Goal: Task Accomplishment & Management: Manage account settings

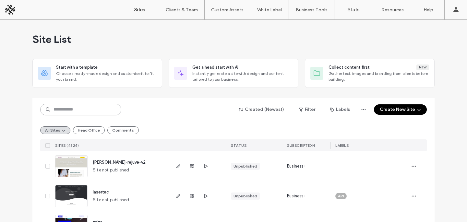
click at [89, 108] on input at bounding box center [80, 110] width 81 height 12
paste input "********"
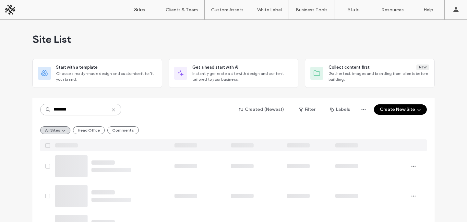
type input "********"
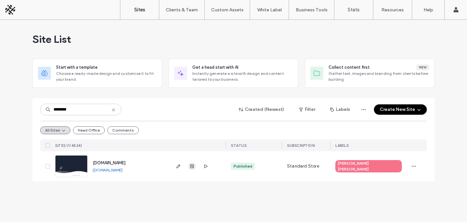
click at [192, 169] on span "button" at bounding box center [192, 166] width 8 height 8
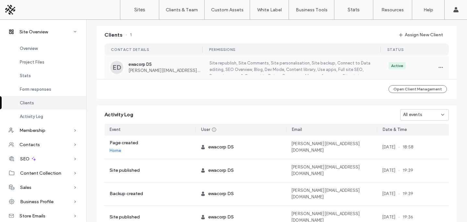
scroll to position [521, 0]
click at [438, 70] on icon "button" at bounding box center [440, 67] width 5 height 5
click at [411, 83] on span "Edit Permissions" at bounding box center [414, 85] width 32 height 6
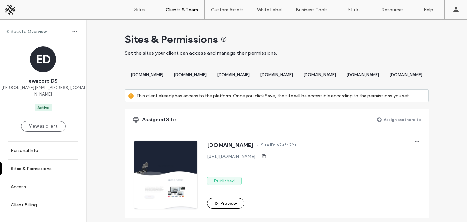
scroll to position [571, 0]
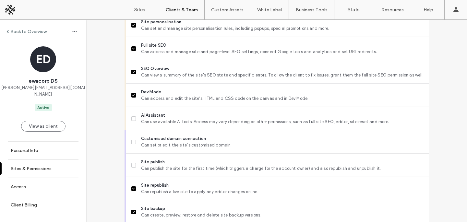
click at [214, 130] on div "AI Assistant Can use available AI tools. Access may vary depending on other per…" at bounding box center [279, 118] width 297 height 23
click at [206, 125] on span "Can use available AI tools. Access may vary depending on other permissions, suc…" at bounding box center [282, 122] width 282 height 6
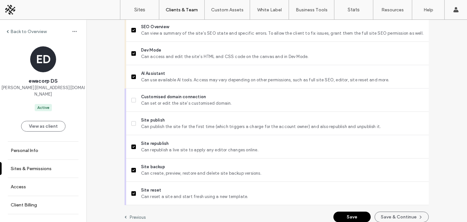
scroll to position [625, 0]
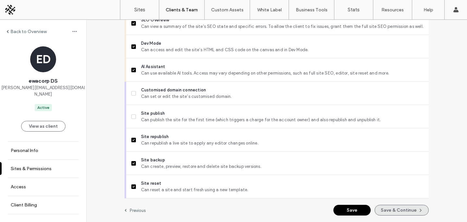
click at [384, 208] on button "Save & Continue" at bounding box center [401, 210] width 54 height 11
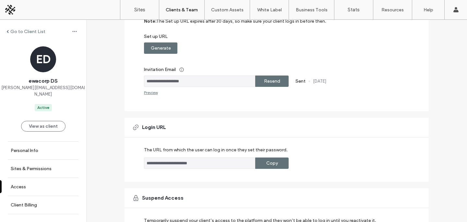
scroll to position [149, 0]
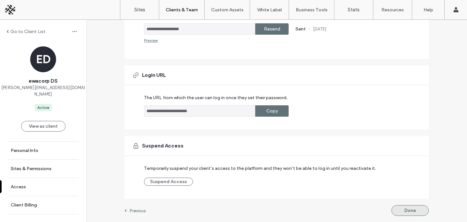
click at [398, 215] on button "Done" at bounding box center [409, 210] width 37 height 11
